Goal: Check status: Check status

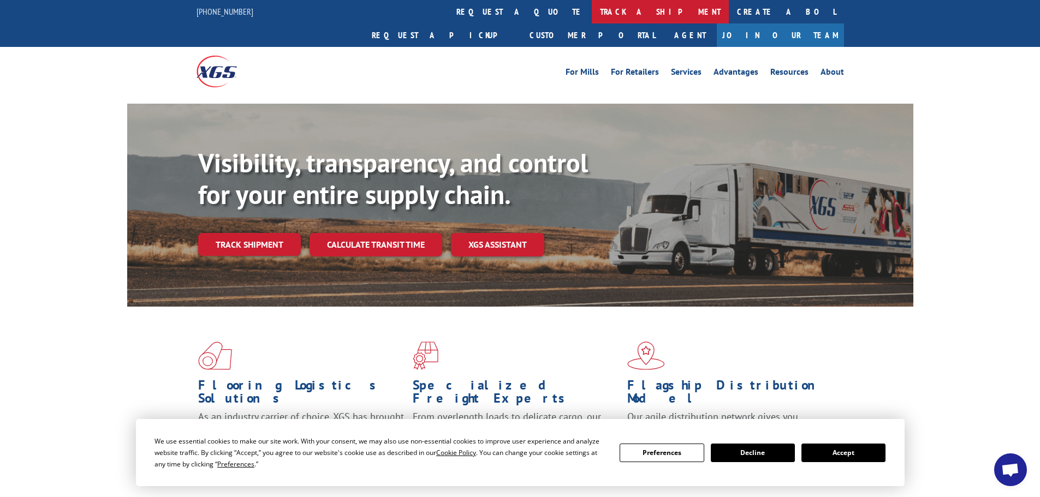
click at [592, 14] on link "track a shipment" at bounding box center [660, 11] width 137 height 23
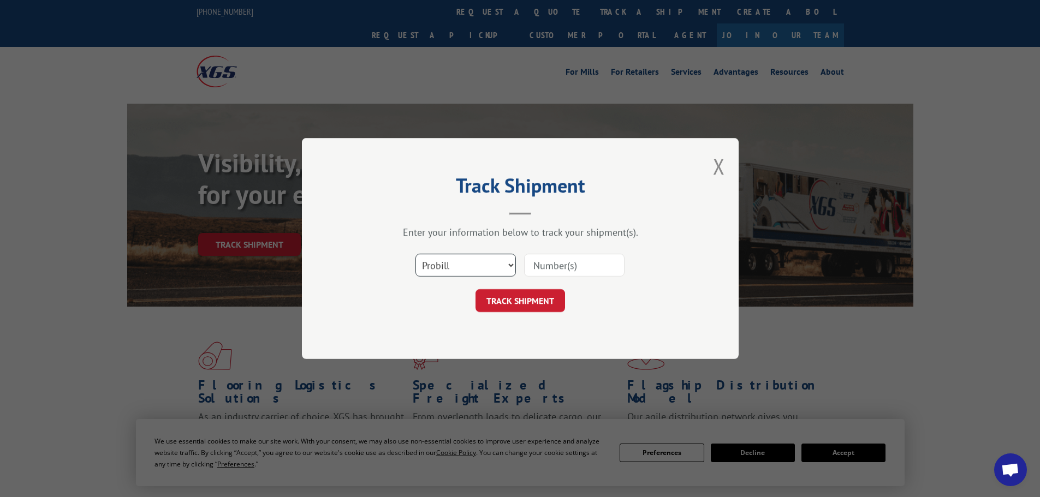
click at [500, 264] on select "Select category... Probill BOL PO" at bounding box center [465, 265] width 100 height 23
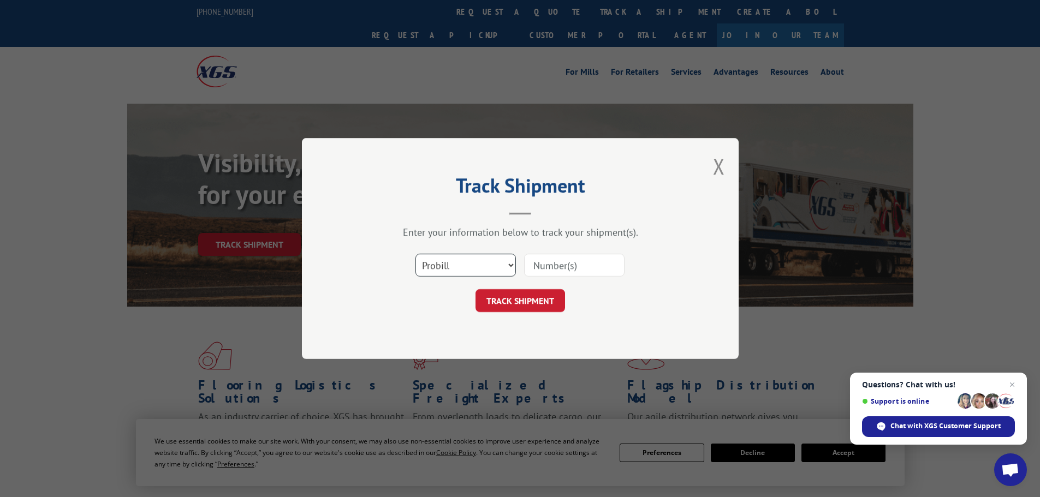
click at [415, 254] on select "Select category... Probill BOL PO" at bounding box center [465, 265] width 100 height 23
click at [556, 268] on input at bounding box center [574, 265] width 100 height 23
paste input "17639216"
type input "17639216"
click at [527, 289] on form "Select category... Probill BOL PO 17639216 TRACK SHIPMENT" at bounding box center [519, 279] width 327 height 65
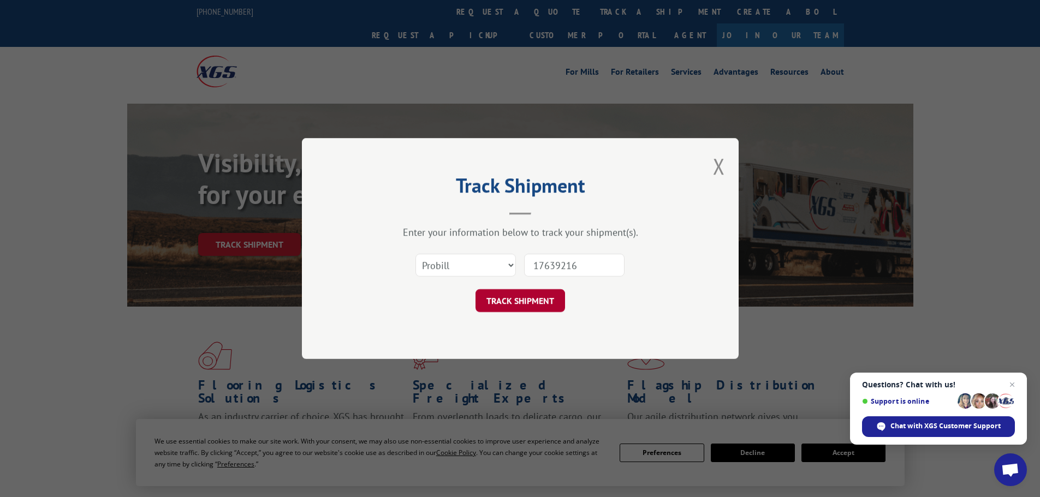
click at [528, 300] on button "TRACK SHIPMENT" at bounding box center [519, 300] width 89 height 23
